Goal: Task Accomplishment & Management: Use online tool/utility

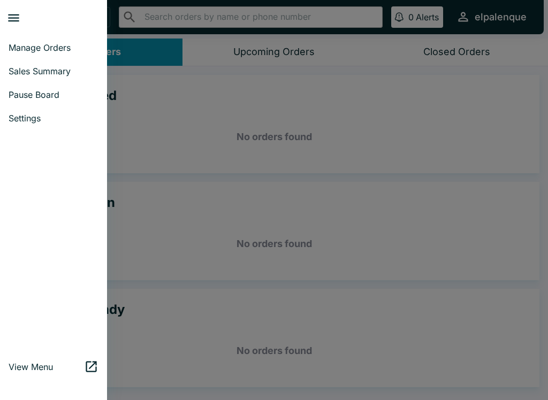
click at [41, 100] on link "Pause Board" at bounding box center [53, 95] width 107 height 24
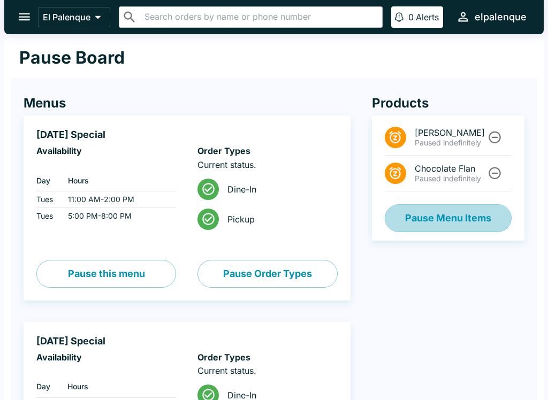
click at [432, 217] on button "Pause Menu Items" at bounding box center [448, 218] width 127 height 28
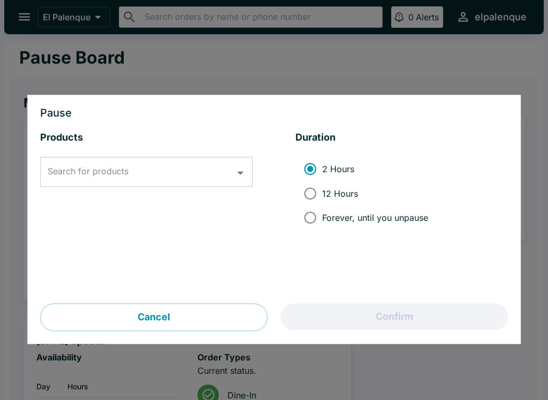
click at [135, 177] on input "Search for products" at bounding box center [138, 172] width 187 height 20
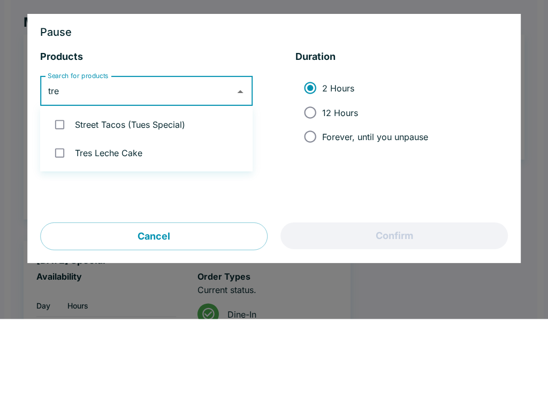
type input "tres"
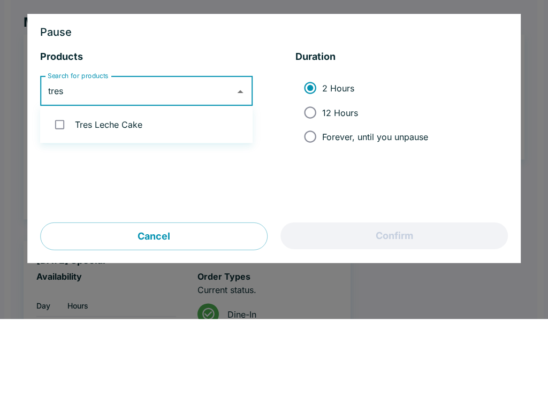
click at [57, 195] on input "checkbox" at bounding box center [60, 206] width 22 height 22
checkbox input "true"
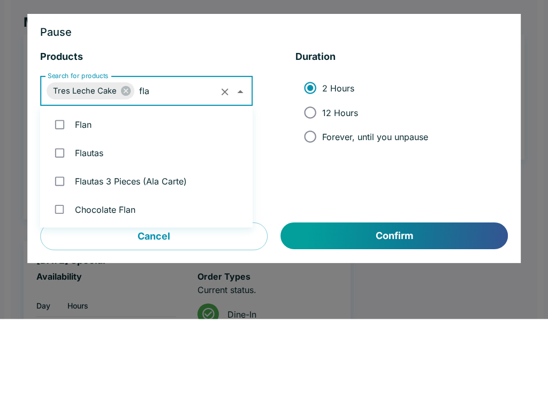
type input "flan"
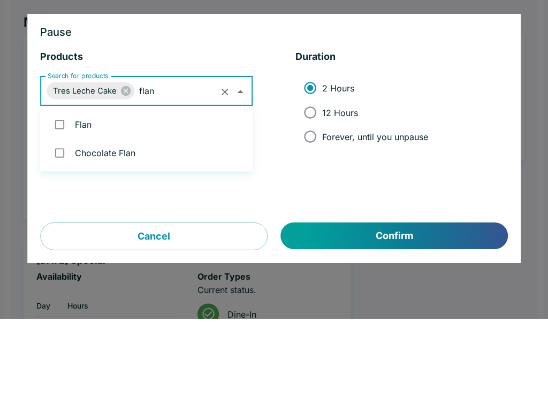
click at [70, 195] on input "checkbox" at bounding box center [60, 206] width 22 height 22
checkbox input "true"
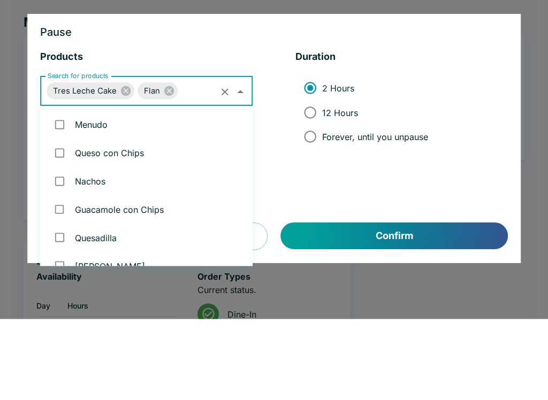
scroll to position [1938, 0]
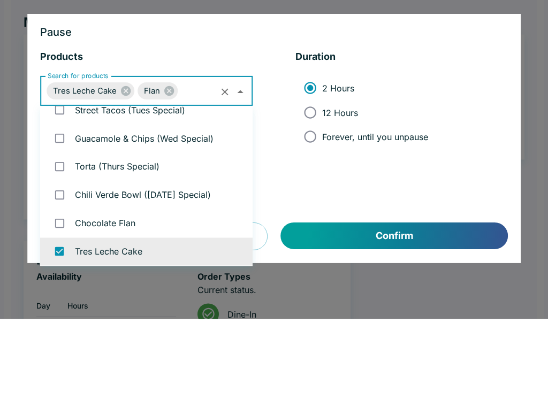
click at [305, 206] on input "Forever, until you unpause" at bounding box center [310, 218] width 24 height 24
radio input "true"
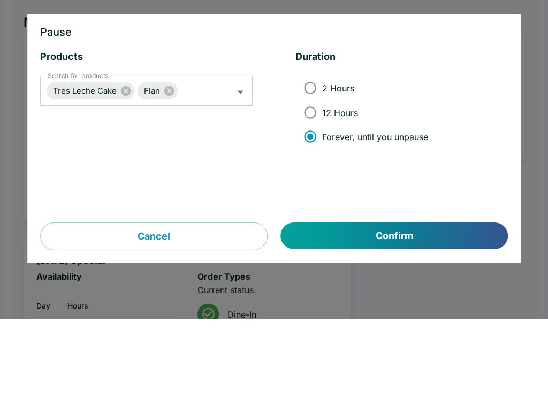
scroll to position [81, 0]
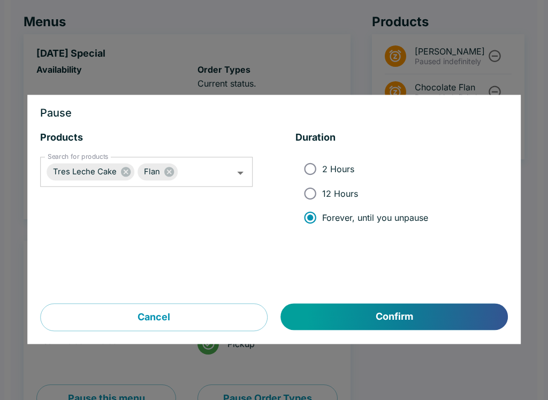
click at [377, 320] on button "Confirm" at bounding box center [394, 317] width 227 height 27
